Goal: Task Accomplishment & Management: Use online tool/utility

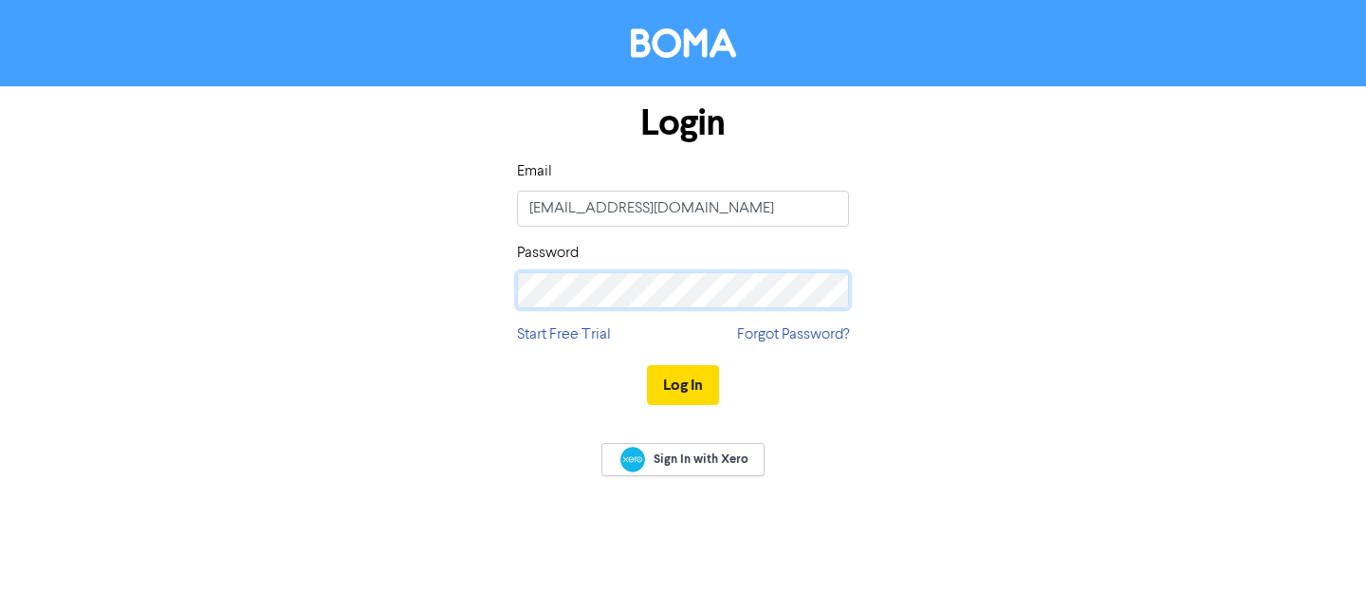
click at [647, 365] on button "Log In" at bounding box center [683, 385] width 72 height 40
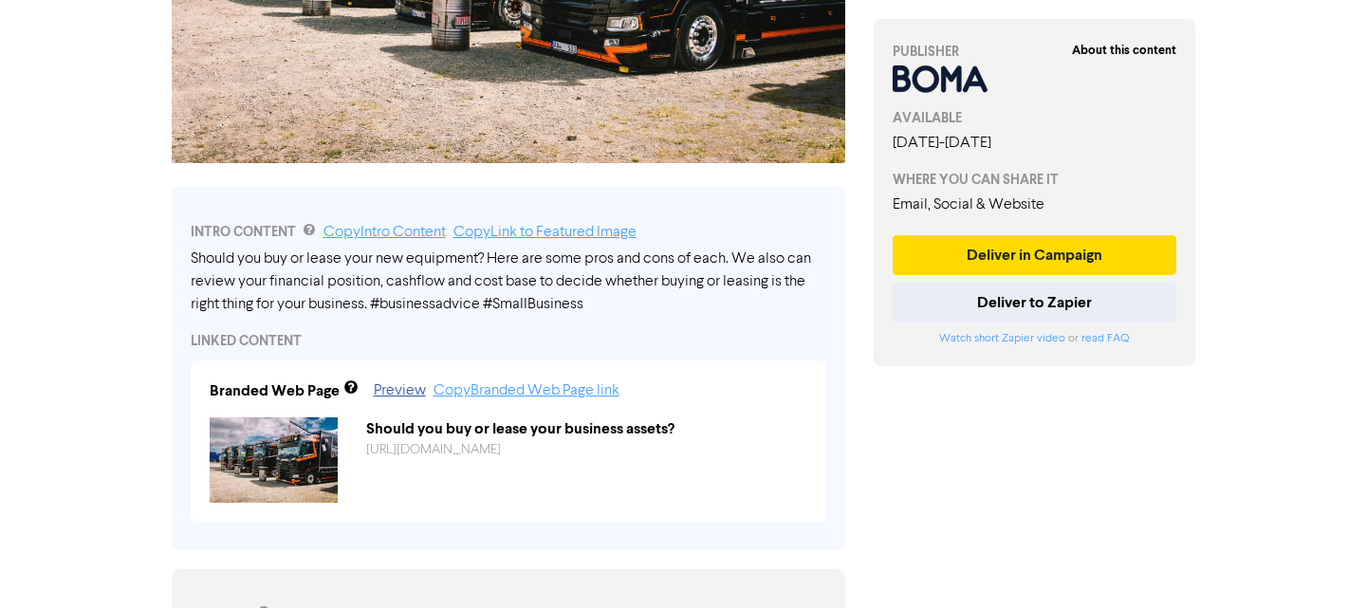
scroll to position [474, 0]
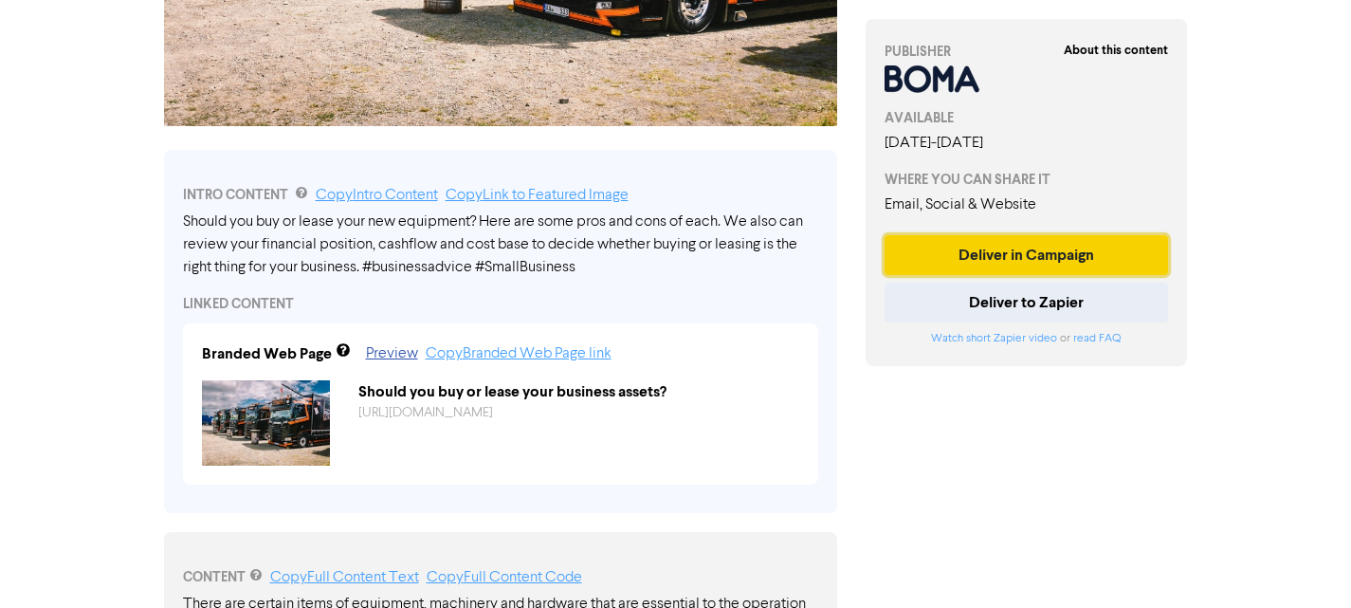
click at [968, 259] on button "Deliver in Campaign" at bounding box center [1027, 255] width 284 height 40
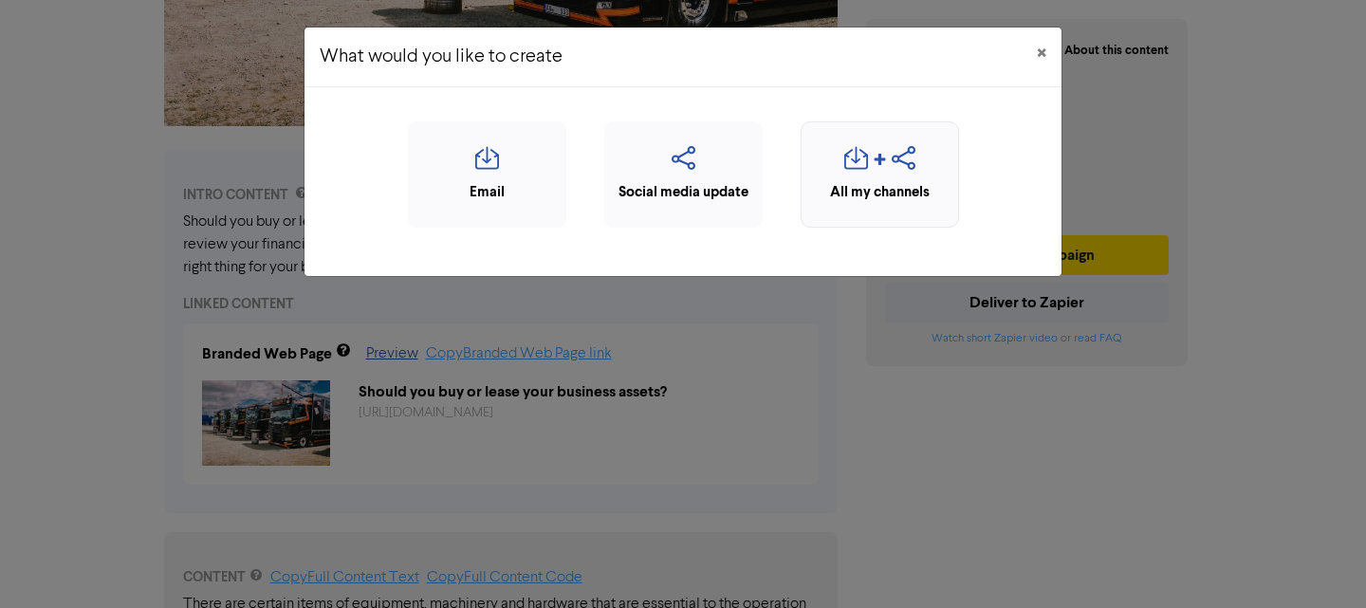
click at [873, 168] on icon "button" at bounding box center [879, 164] width 14 height 23
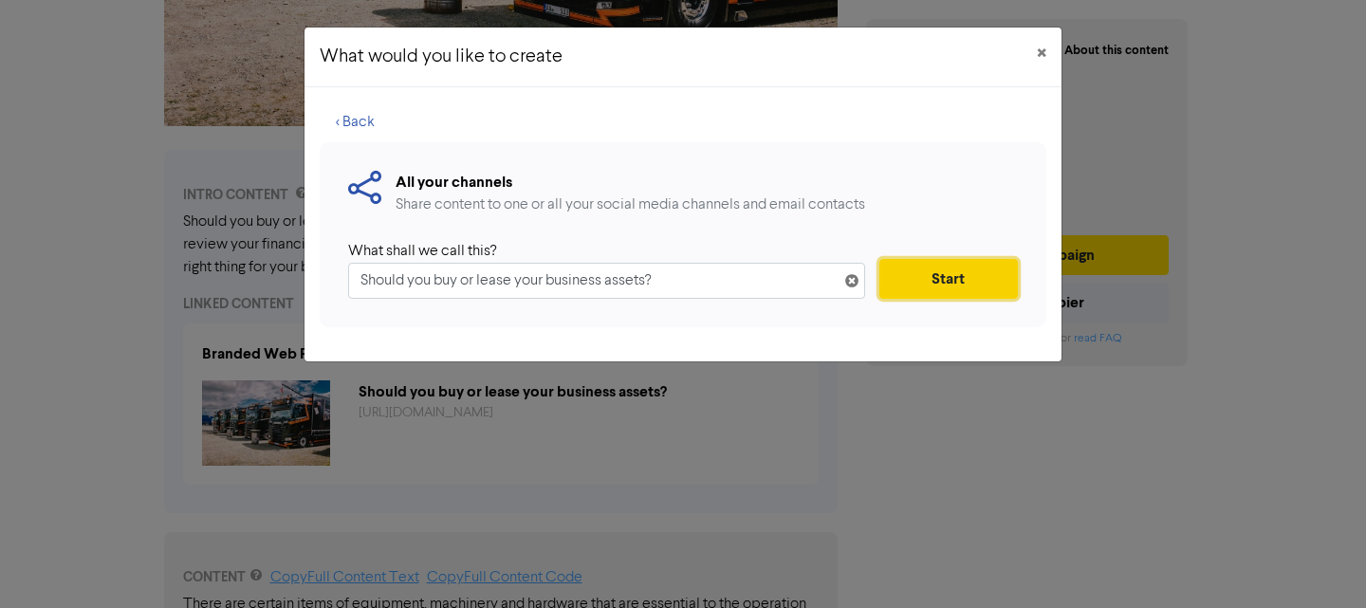
click at [961, 282] on button "Start" at bounding box center [948, 279] width 138 height 40
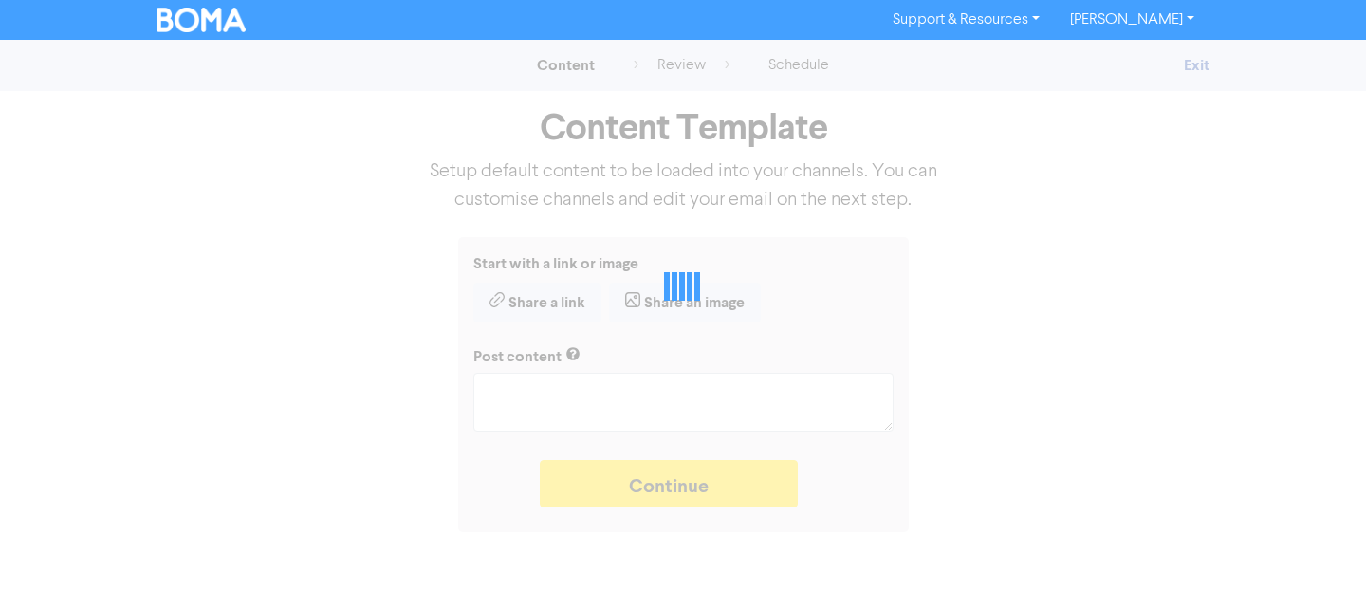
type textarea "x"
type textarea "Should you buy or lease your new equipment? Here are some pros and cons of each…"
type textarea "x"
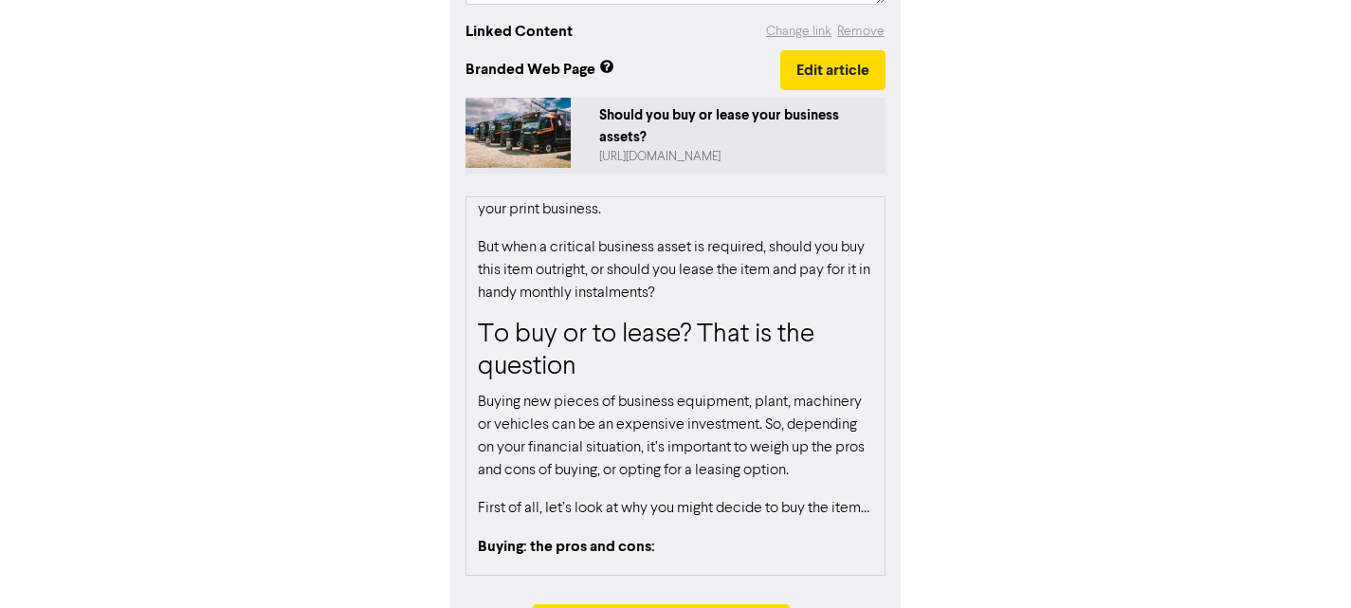
scroll to position [190, 0]
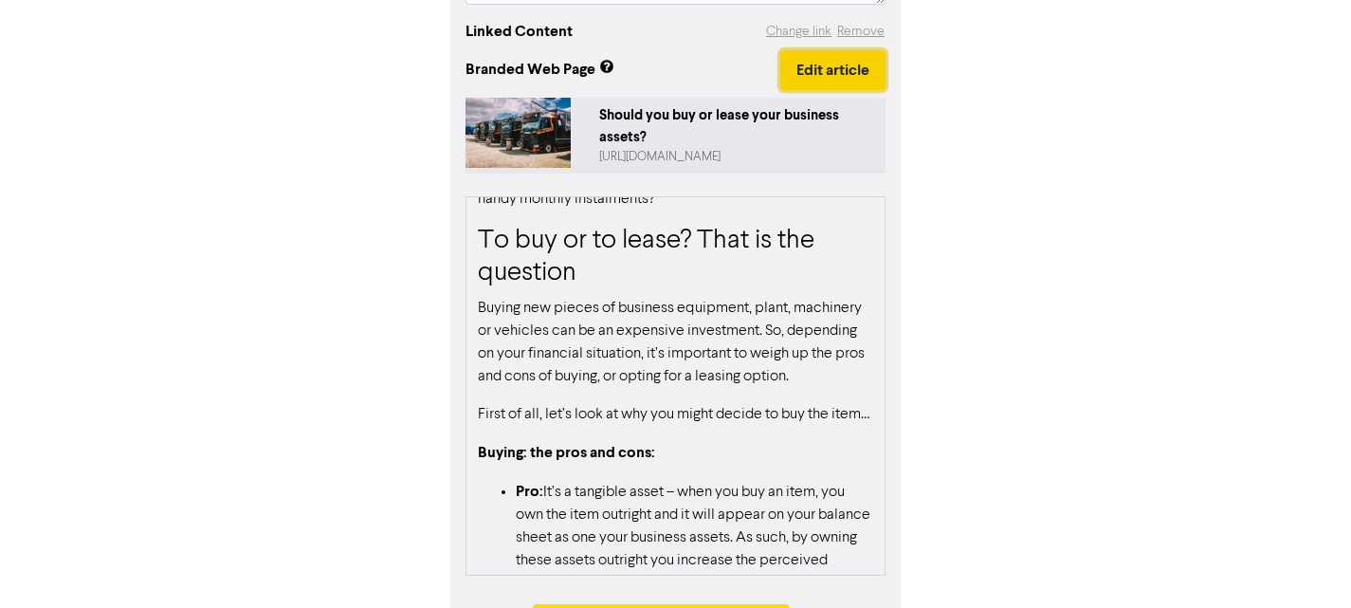
click at [828, 70] on button "Edit article" at bounding box center [832, 70] width 105 height 40
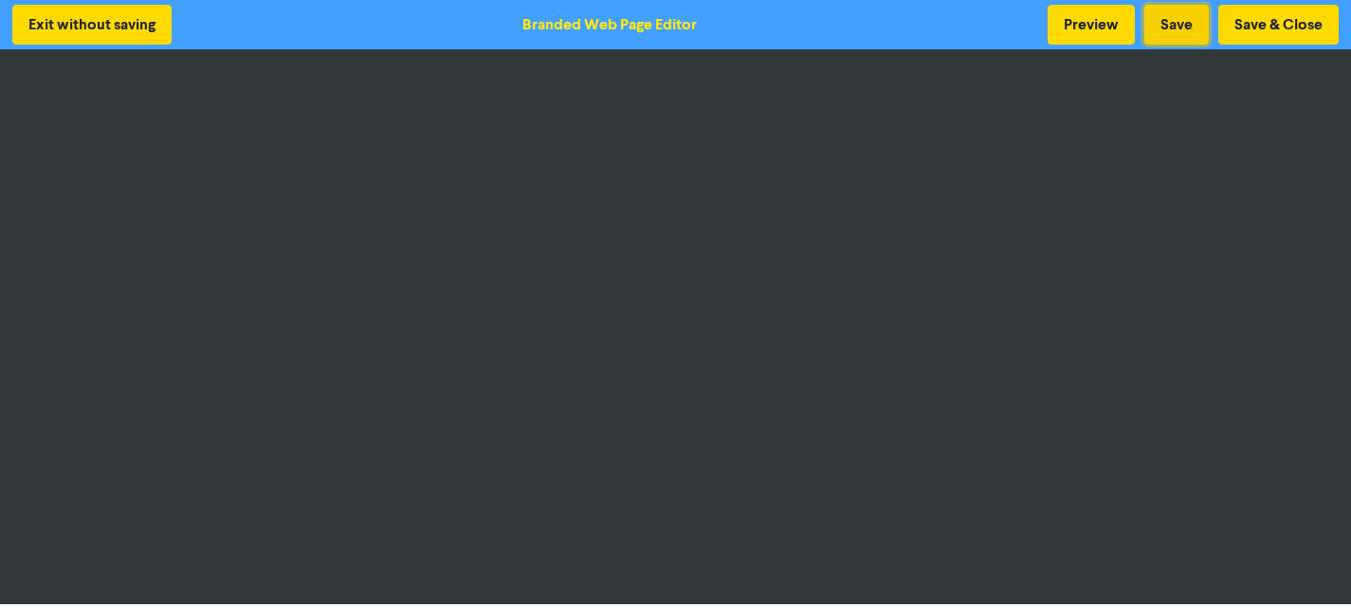
click at [1181, 26] on button "Save" at bounding box center [1177, 25] width 64 height 40
